Goal: Entertainment & Leisure: Browse casually

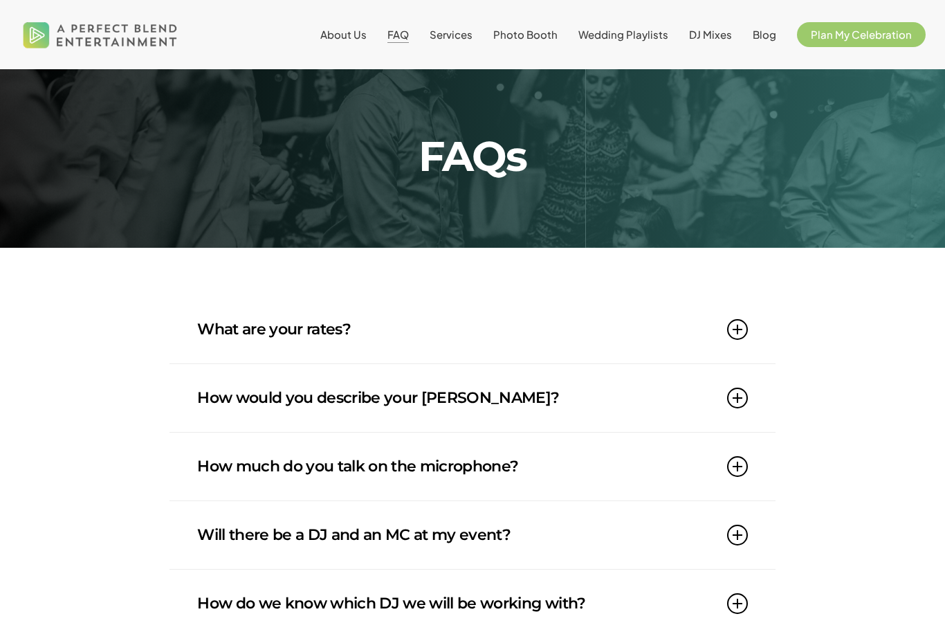
scroll to position [10, 0]
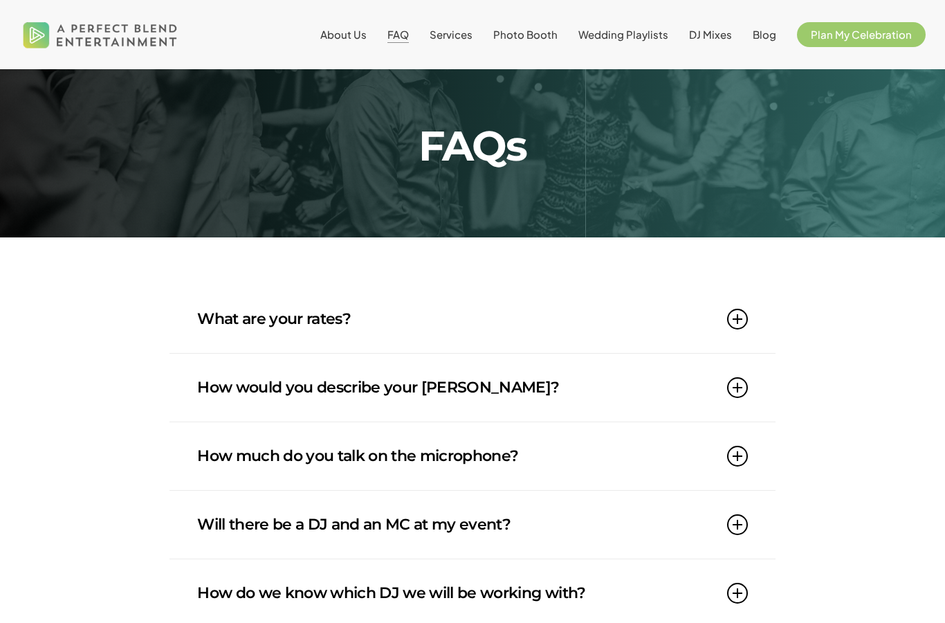
click at [343, 41] on span "About Us" at bounding box center [343, 34] width 46 height 13
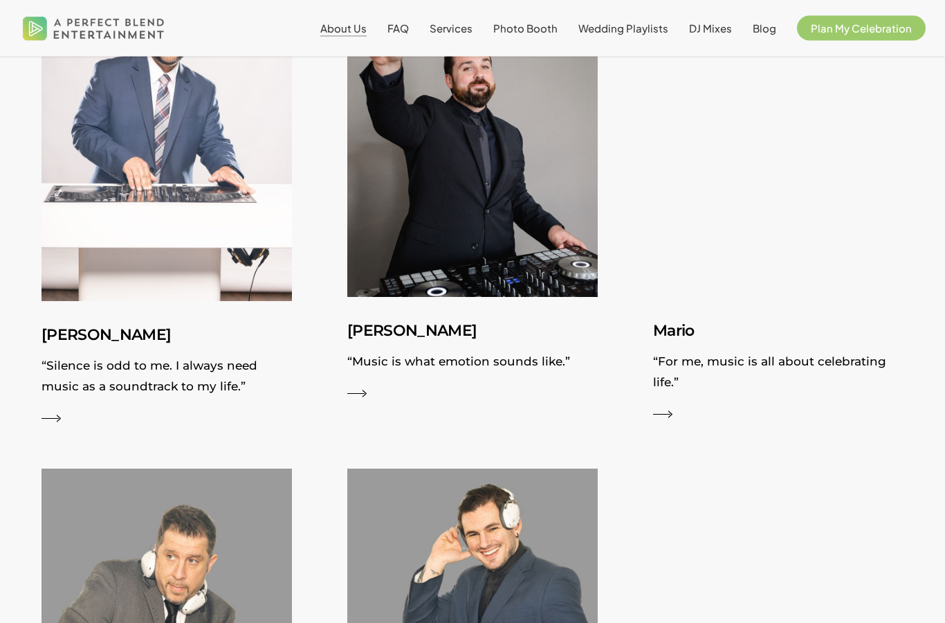
scroll to position [1579, 0]
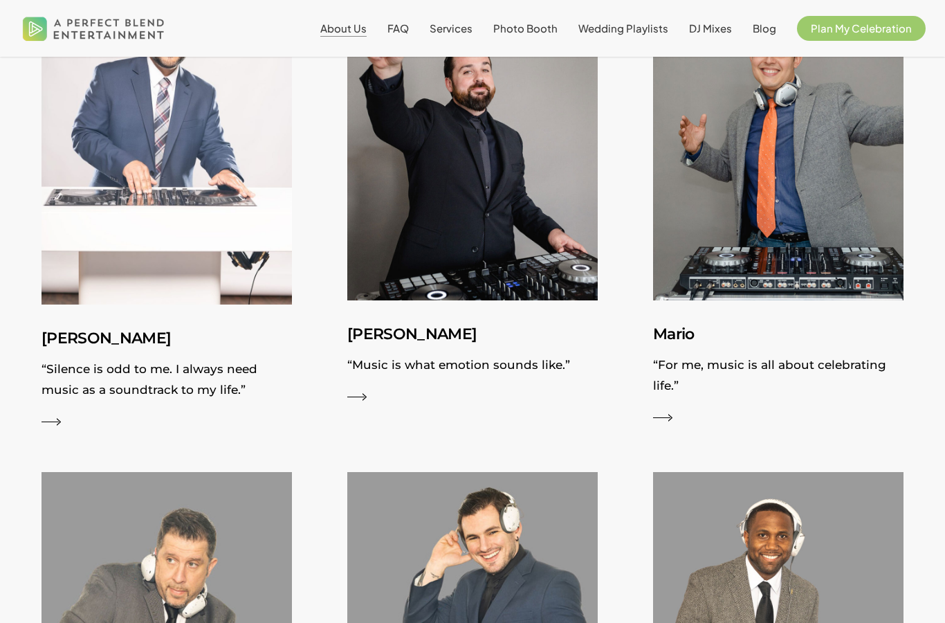
click at [868, 238] on img at bounding box center [778, 143] width 251 height 314
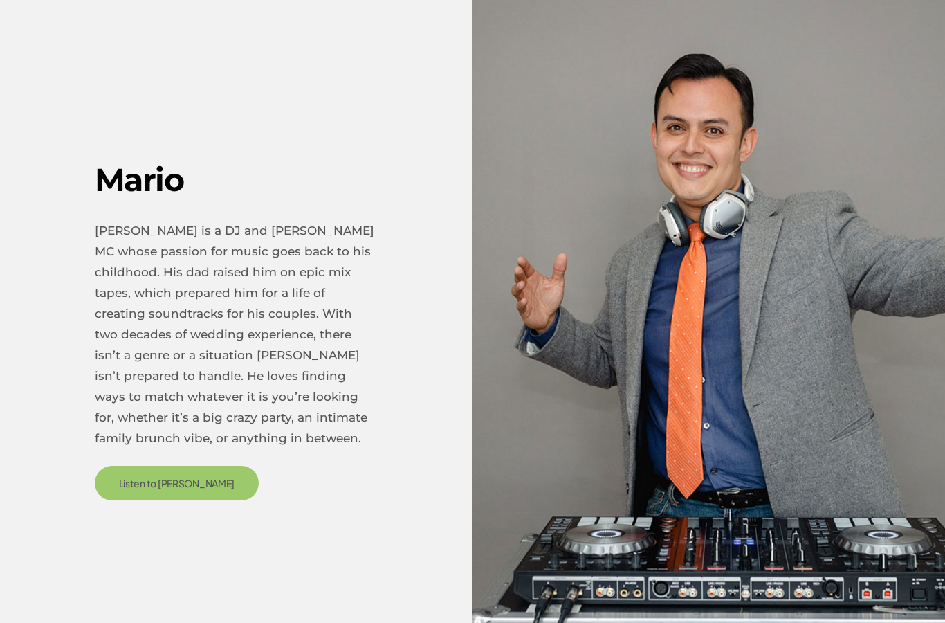
click at [179, 480] on link "Listen to Mario" at bounding box center [177, 483] width 165 height 35
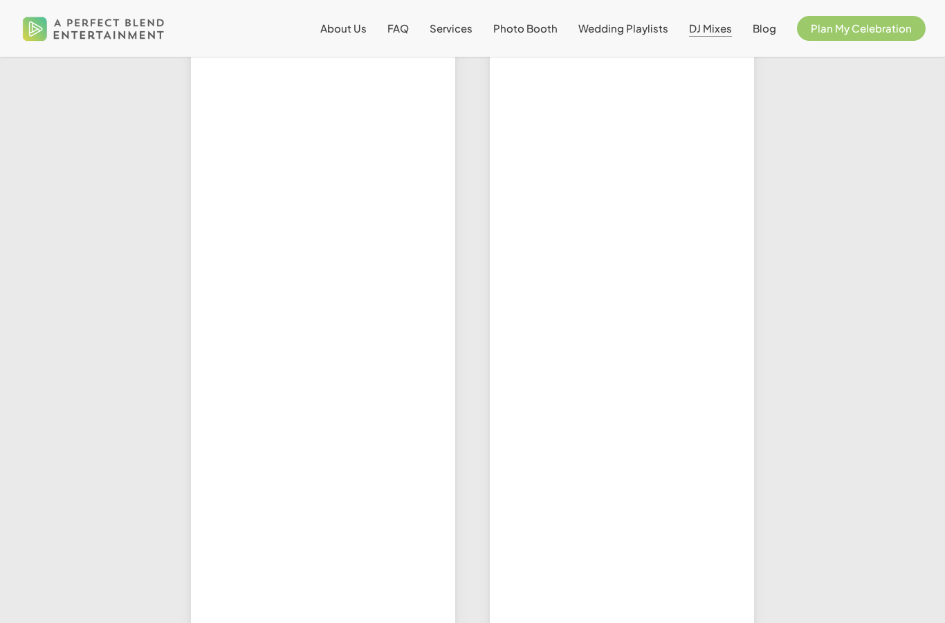
scroll to position [747, 0]
click at [870, 333] on div at bounding box center [846, 142] width 149 height 1156
click at [871, 310] on div at bounding box center [846, 142] width 149 height 1156
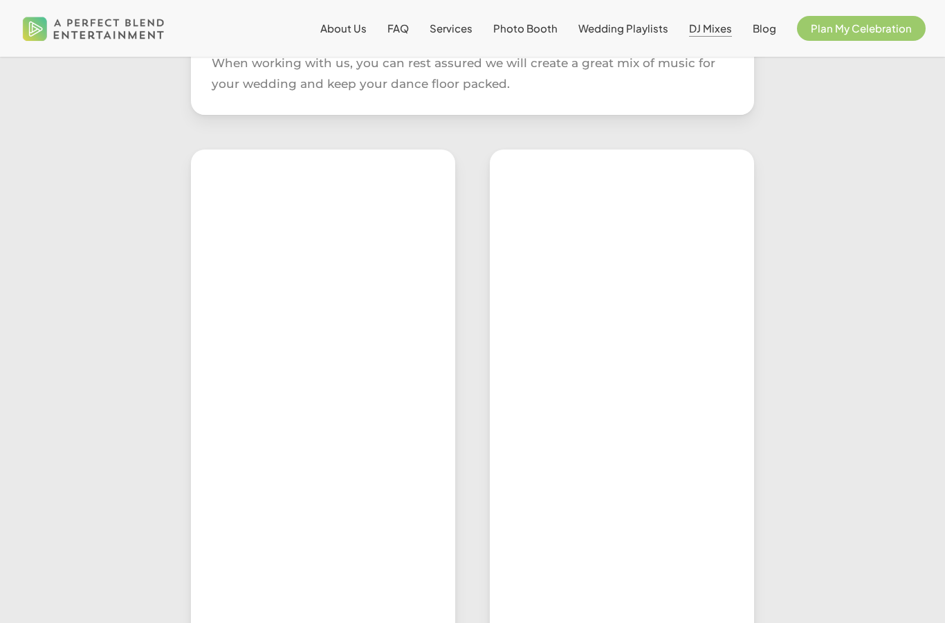
scroll to position [508, 0]
click at [931, 307] on div at bounding box center [472, 381] width 947 height 1251
click at [663, 26] on span "Wedding Playlists" at bounding box center [624, 27] width 90 height 13
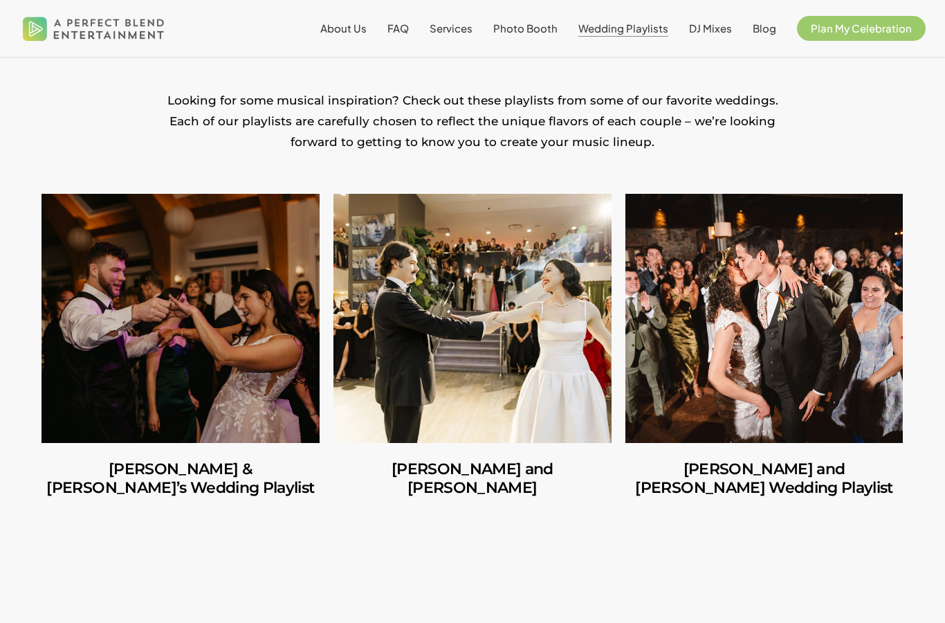
scroll to position [269, 0]
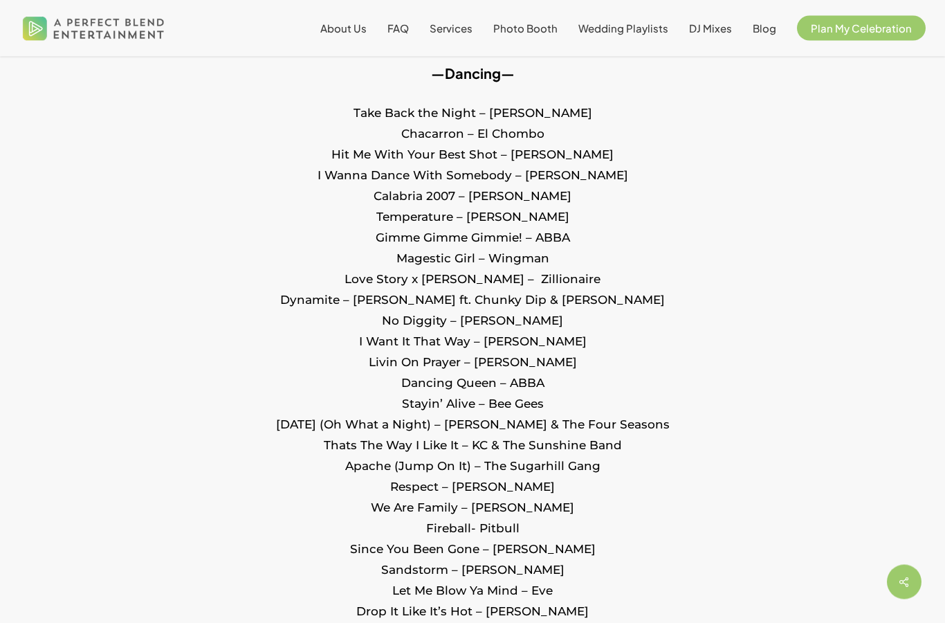
scroll to position [857, 0]
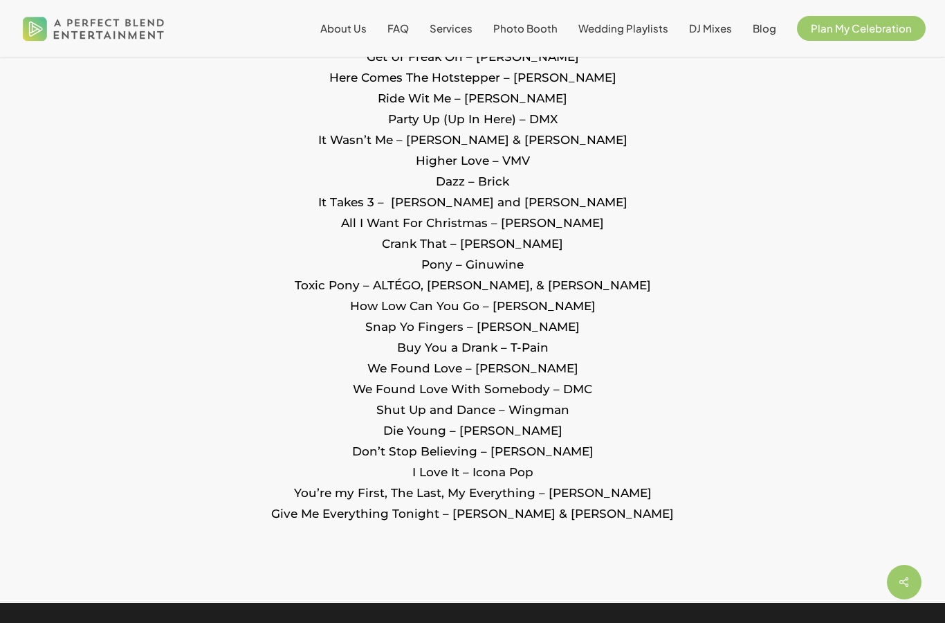
scroll to position [2348, 0]
